Goal: Check status: Check status

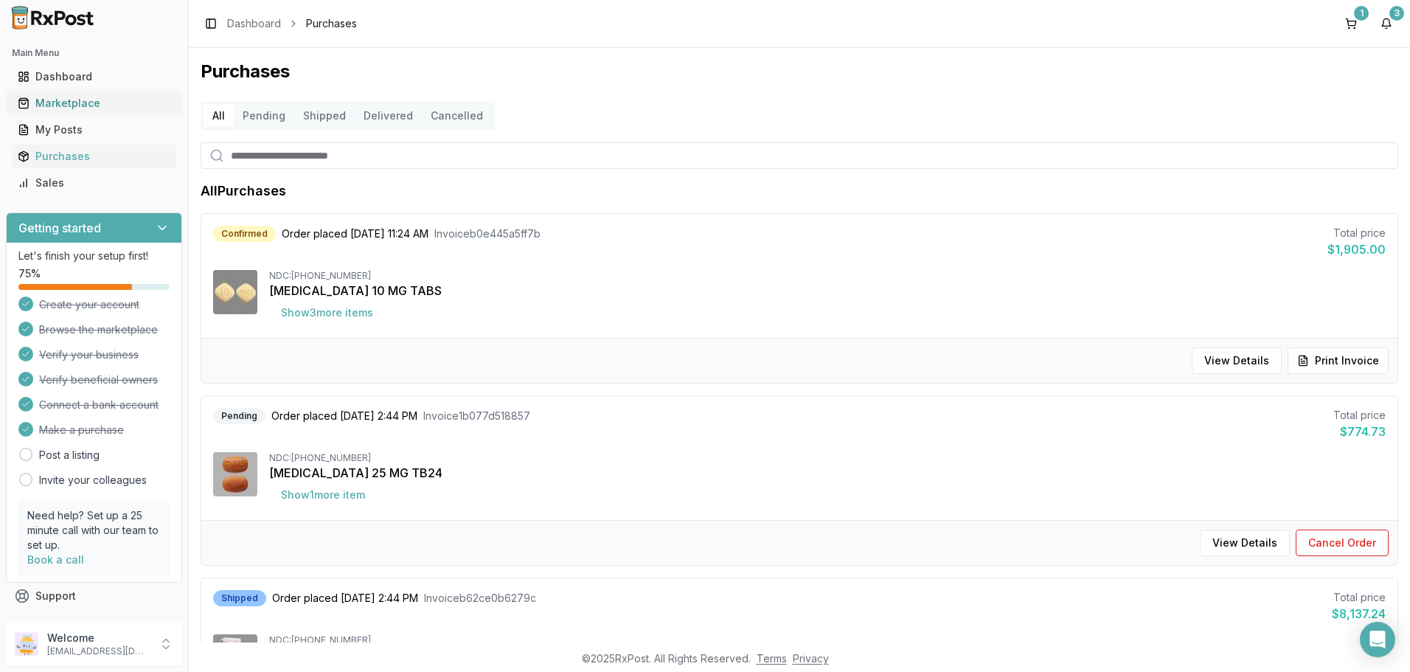
scroll to position [221, 0]
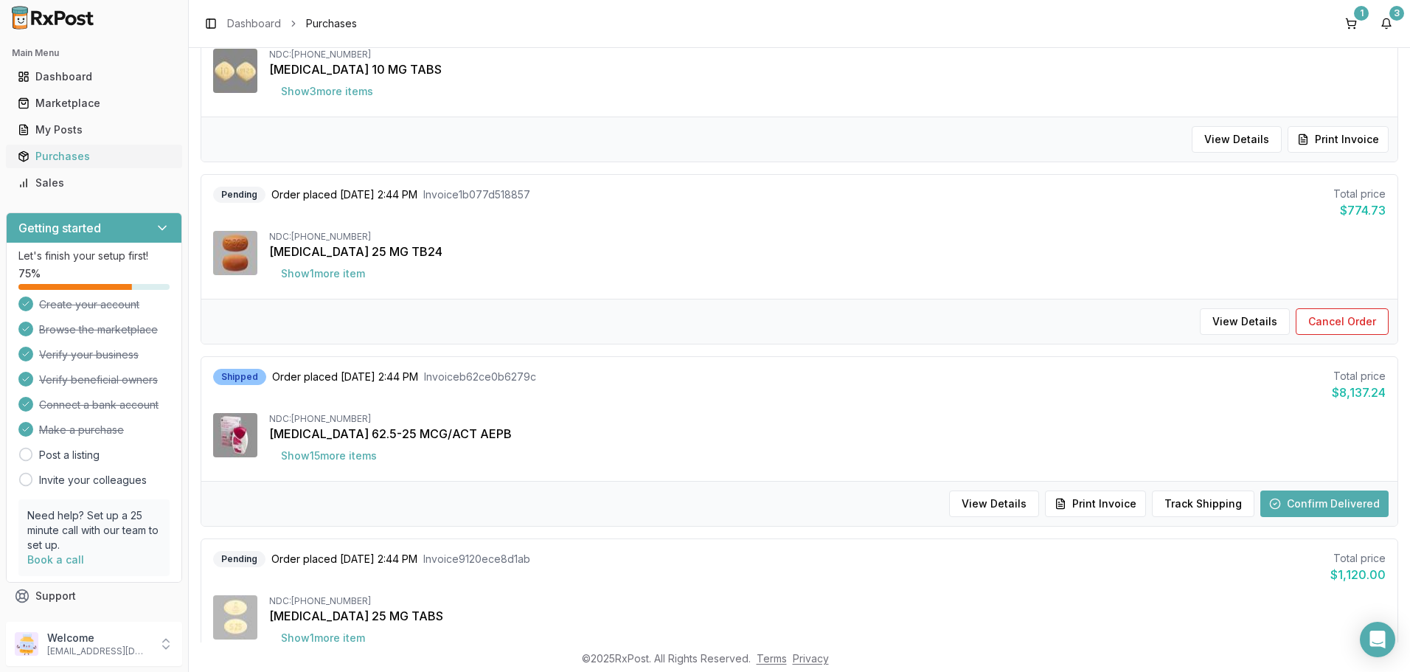
click at [69, 153] on div "Purchases" at bounding box center [94, 156] width 153 height 15
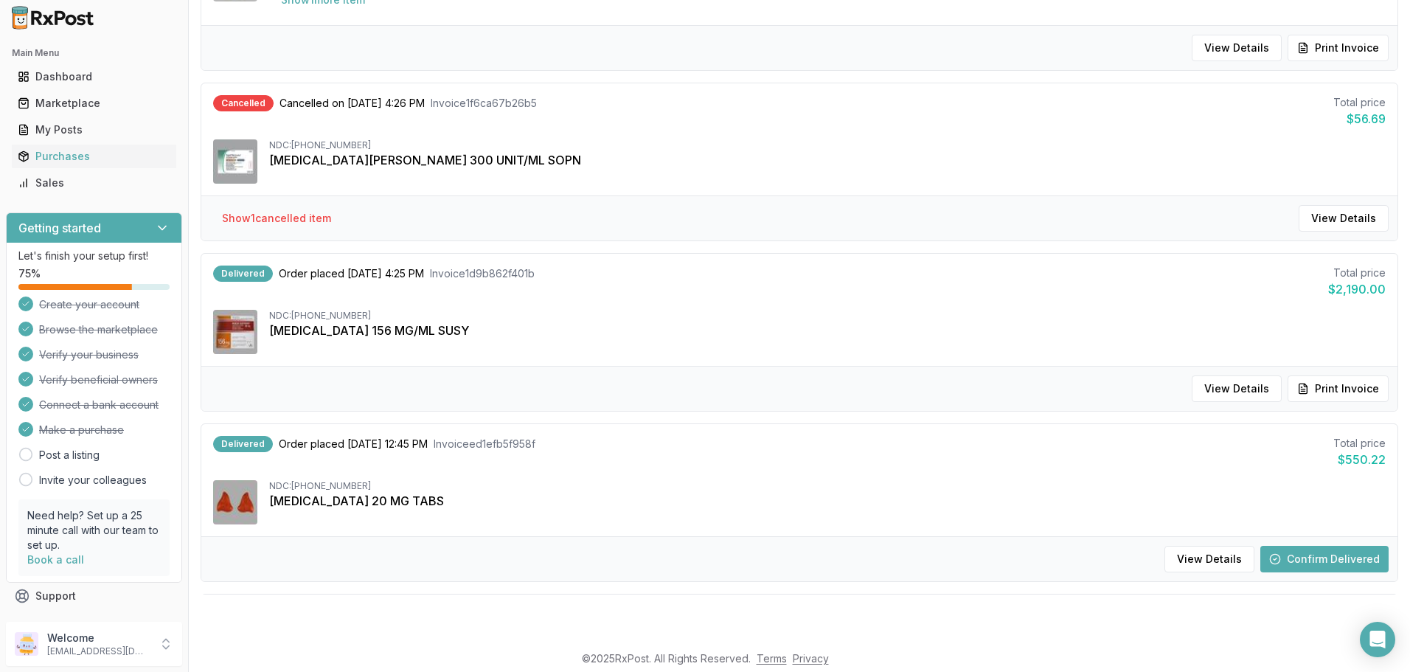
scroll to position [1012, 0]
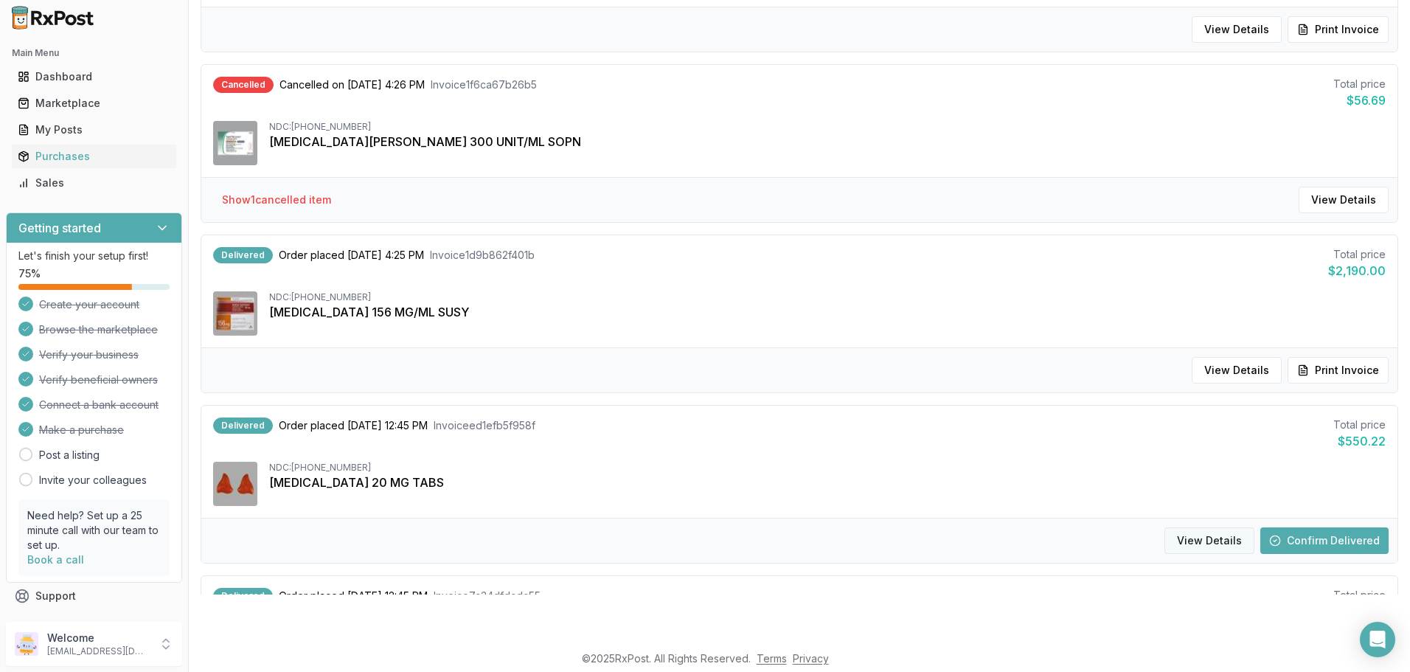
click at [1220, 538] on button "View Details" at bounding box center [1209, 540] width 90 height 27
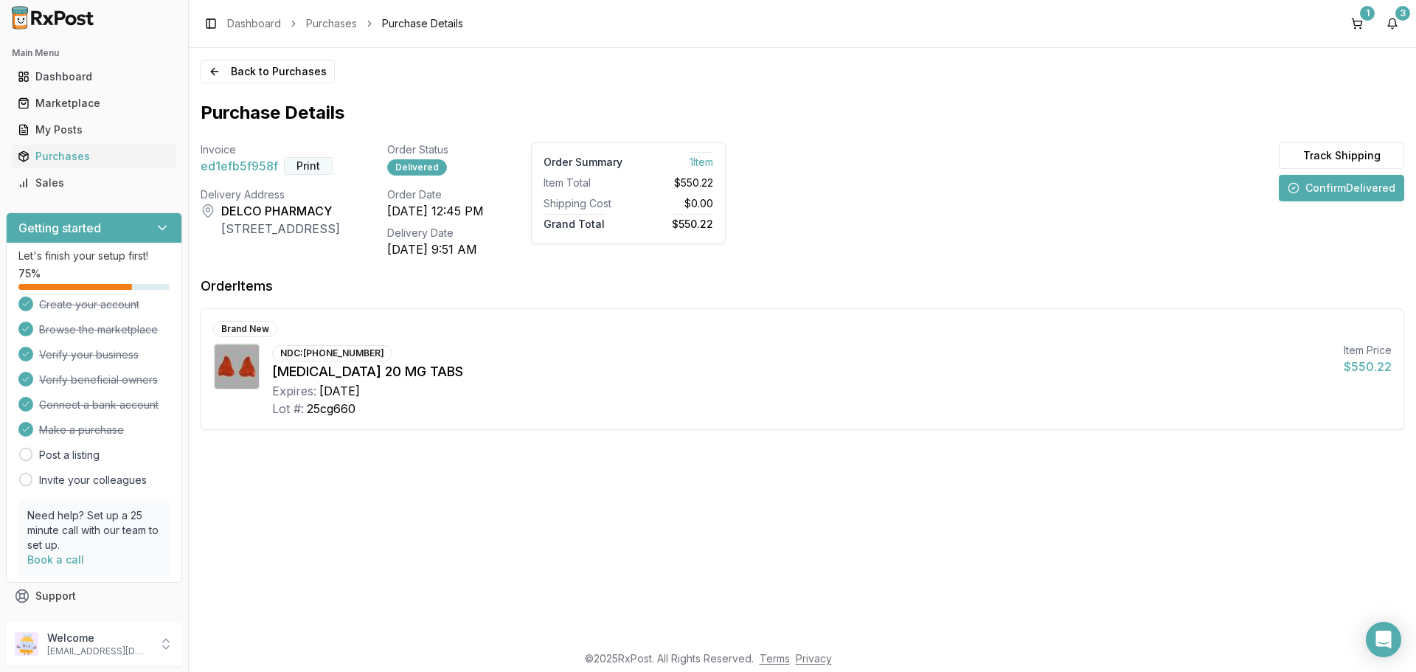
click at [297, 161] on button "Print" at bounding box center [308, 166] width 49 height 18
click at [1316, 191] on button "Confirm Delivered" at bounding box center [1341, 188] width 125 height 27
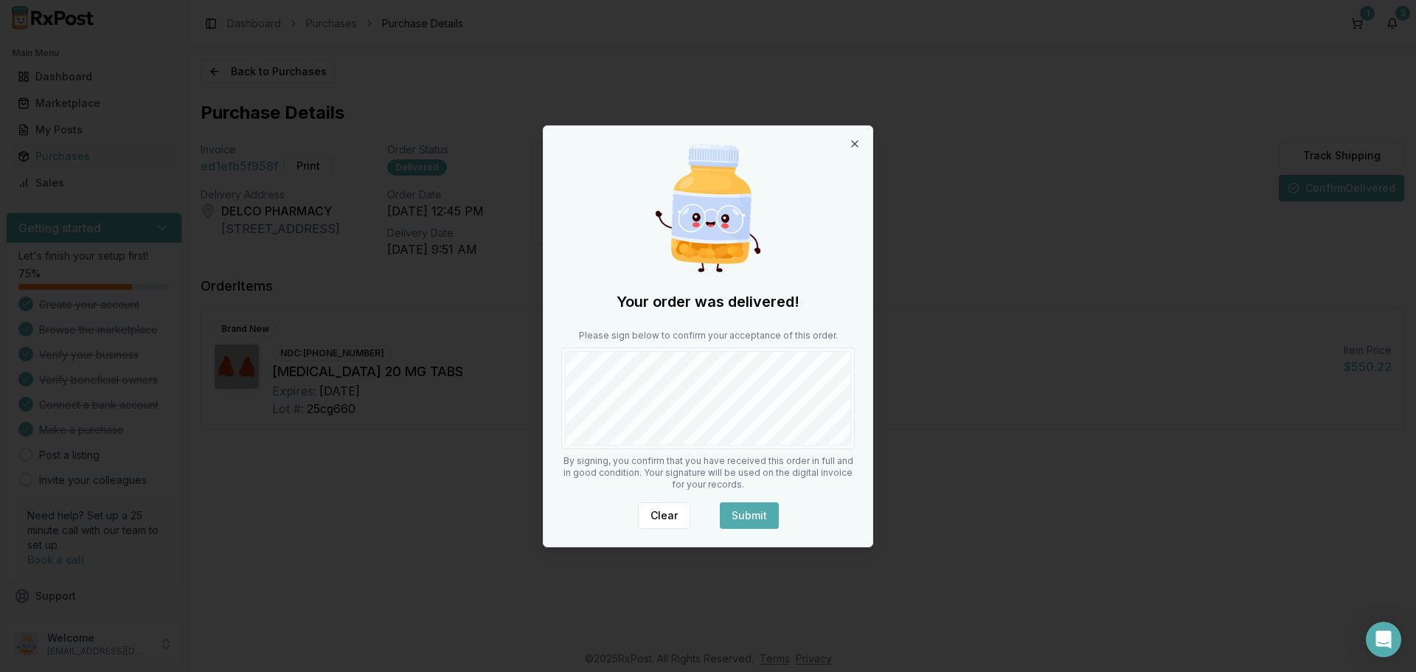
drag, startPoint x: 746, startPoint y: 527, endPoint x: 733, endPoint y: 518, distance: 15.3
click at [743, 527] on button "Submit" at bounding box center [749, 515] width 59 height 27
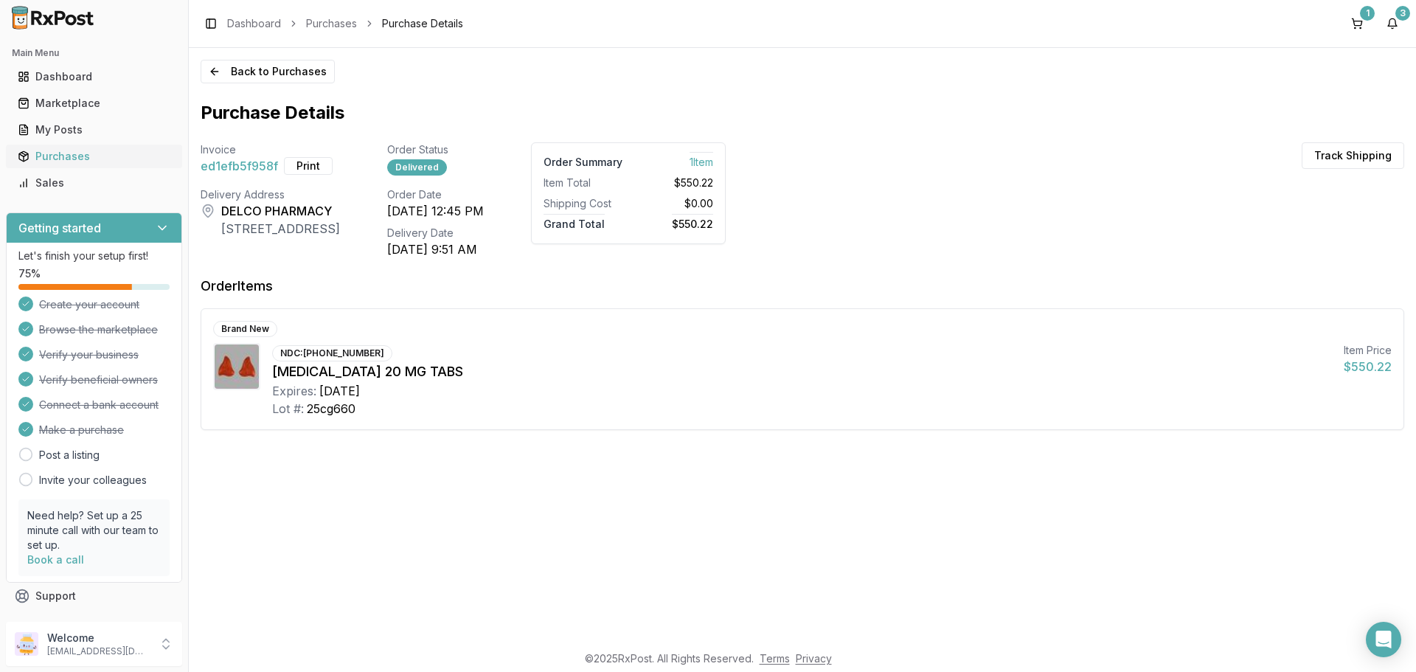
click at [94, 161] on div "Purchases" at bounding box center [94, 156] width 153 height 15
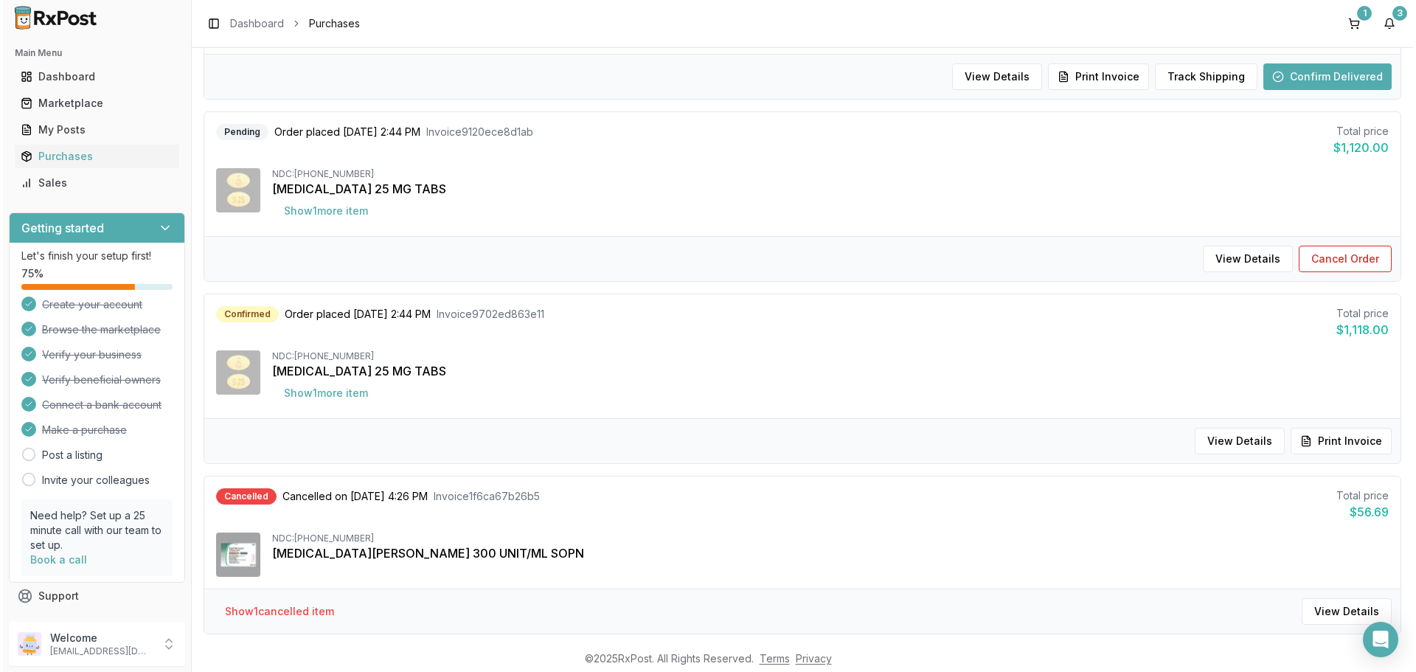
scroll to position [664, 0]
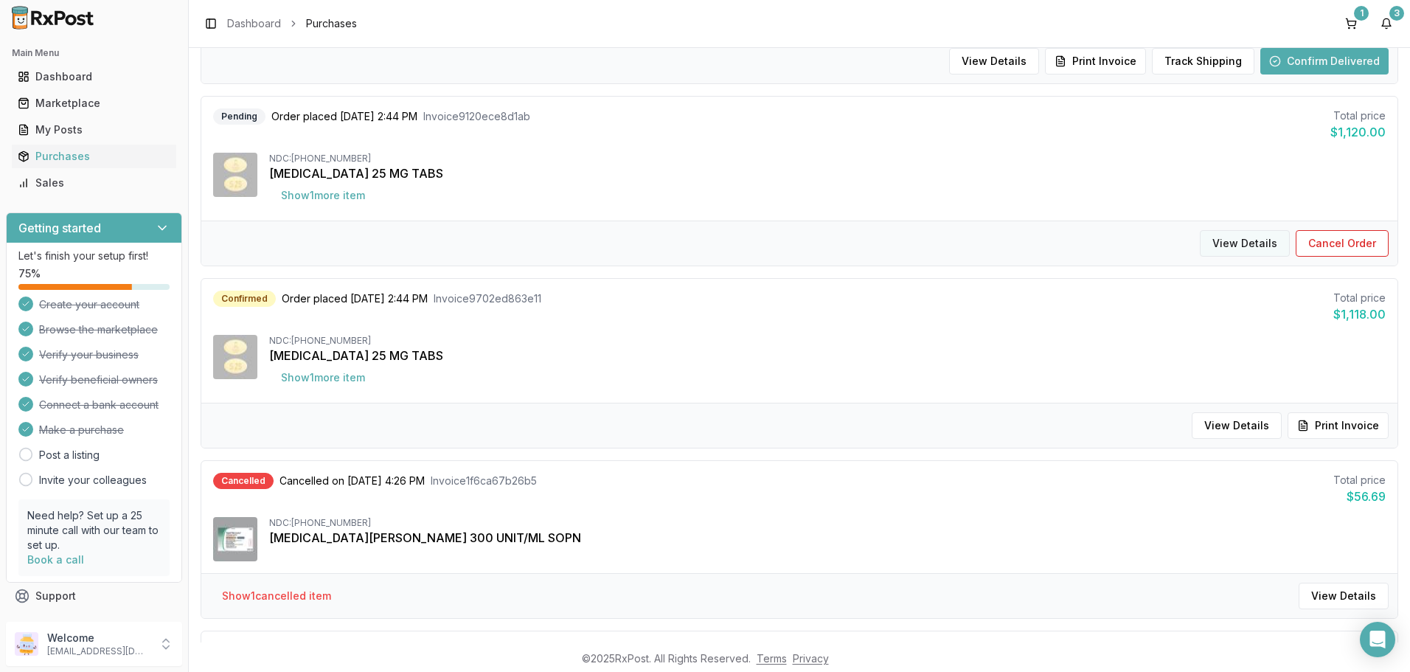
click at [1257, 241] on button "View Details" at bounding box center [1245, 243] width 90 height 27
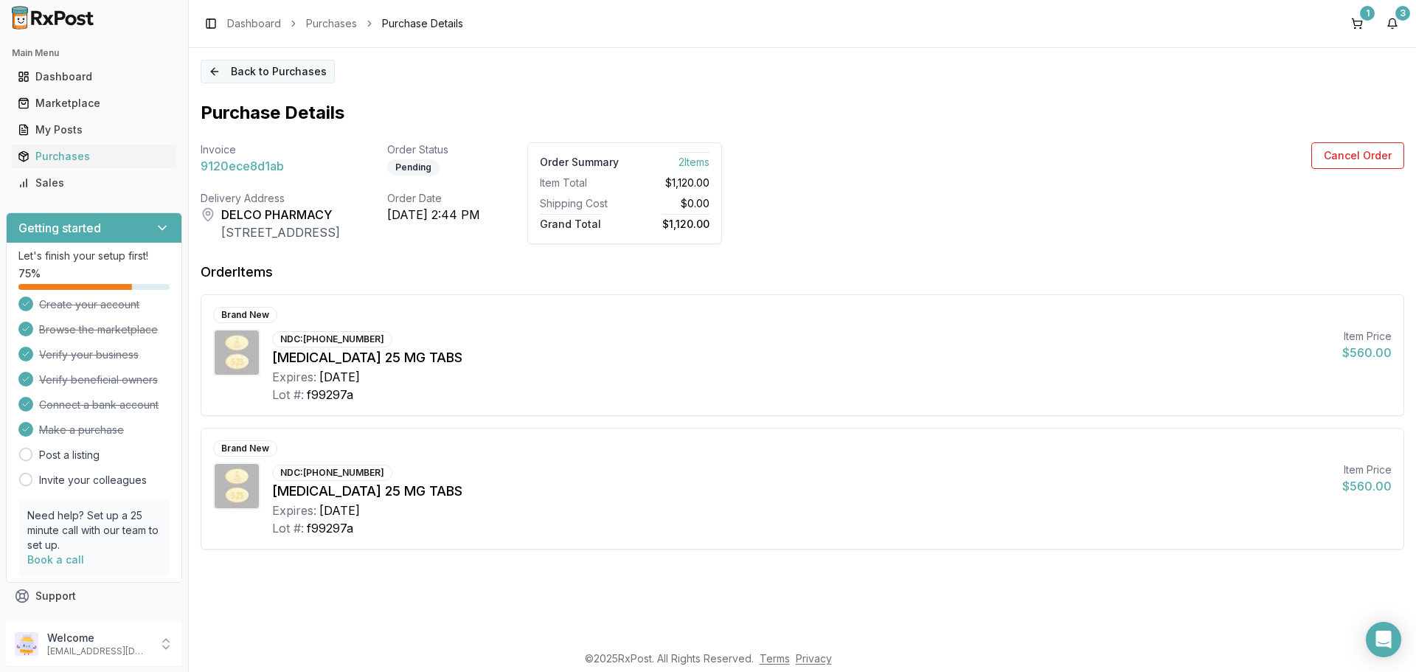
click at [227, 68] on button "Back to Purchases" at bounding box center [268, 72] width 134 height 24
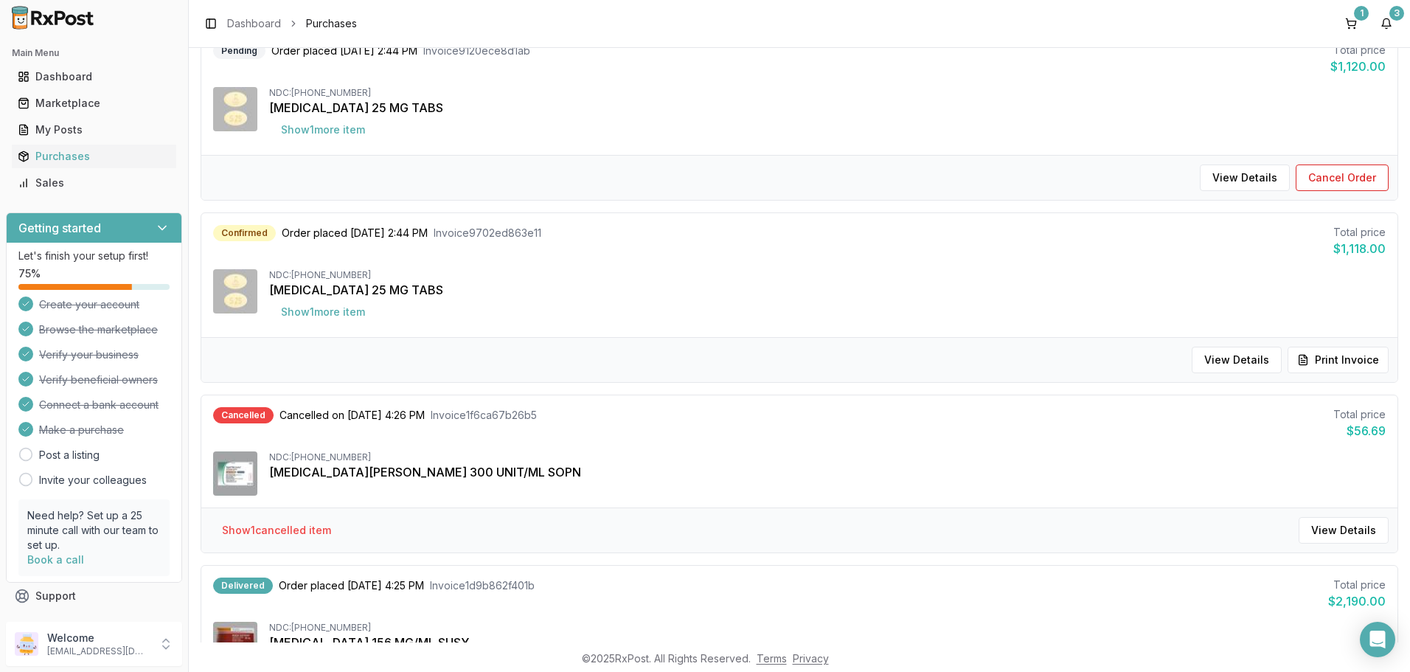
scroll to position [737, 0]
